Goal: Find specific page/section: Find specific page/section

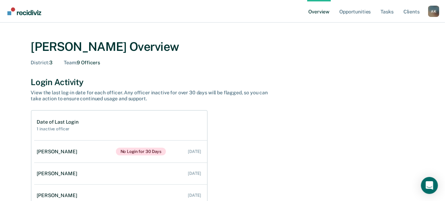
click at [436, 12] on div "A K" at bounding box center [433, 11] width 11 height 11
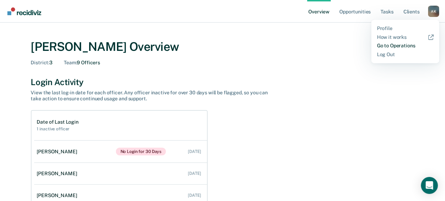
click at [414, 46] on link "Go to Operations" at bounding box center [405, 46] width 57 height 6
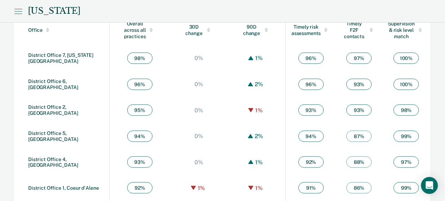
scroll to position [443, 0]
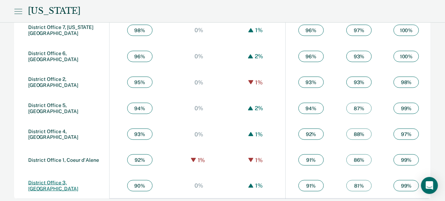
click at [61, 183] on link "District Office 3, [GEOGRAPHIC_DATA]" at bounding box center [53, 185] width 50 height 12
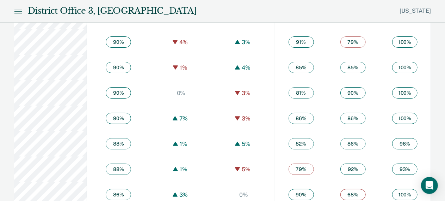
scroll to position [1269, 0]
